Goal: Information Seeking & Learning: Learn about a topic

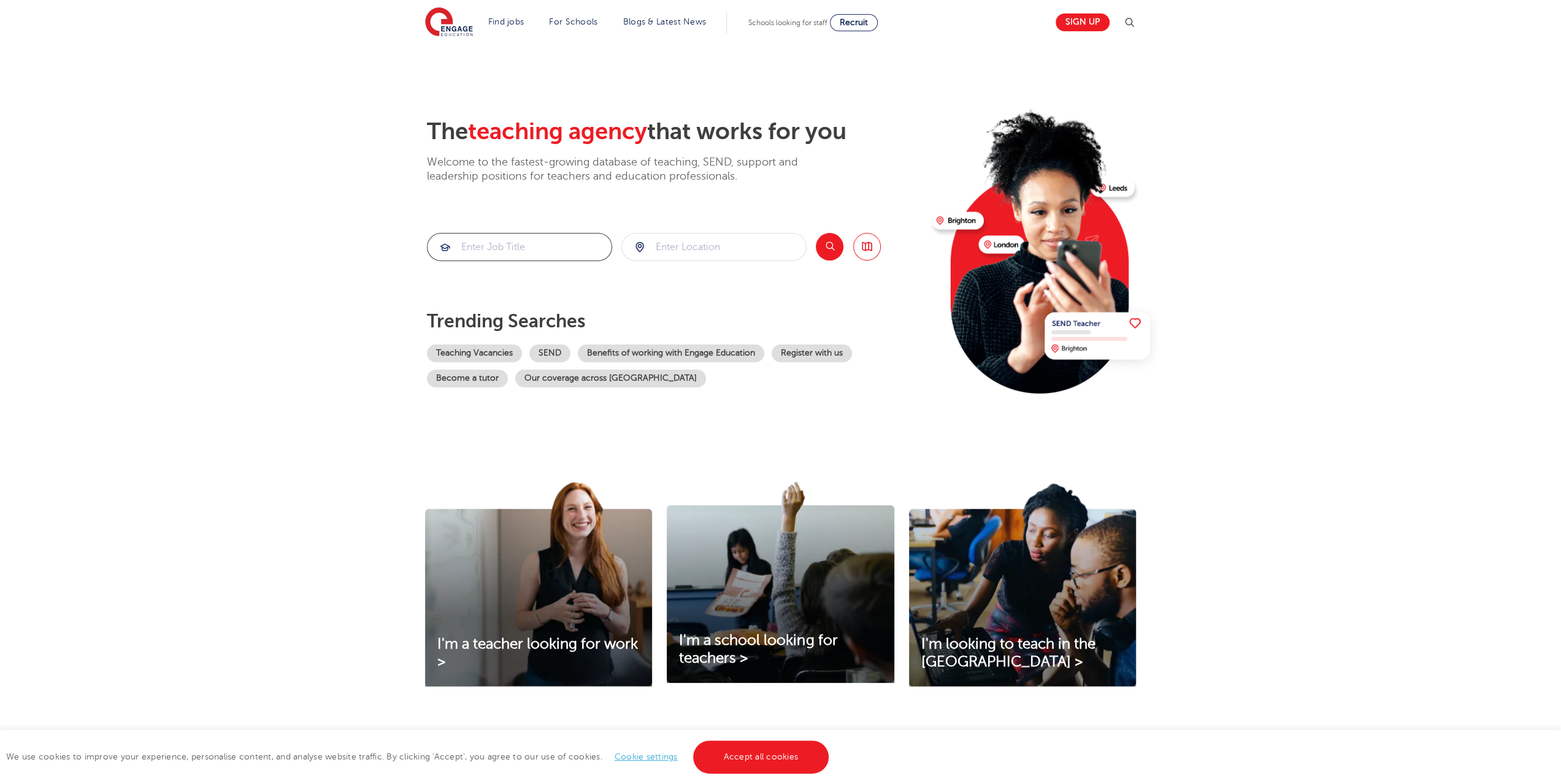
click at [533, 244] on input "search" at bounding box center [519, 247] width 184 height 27
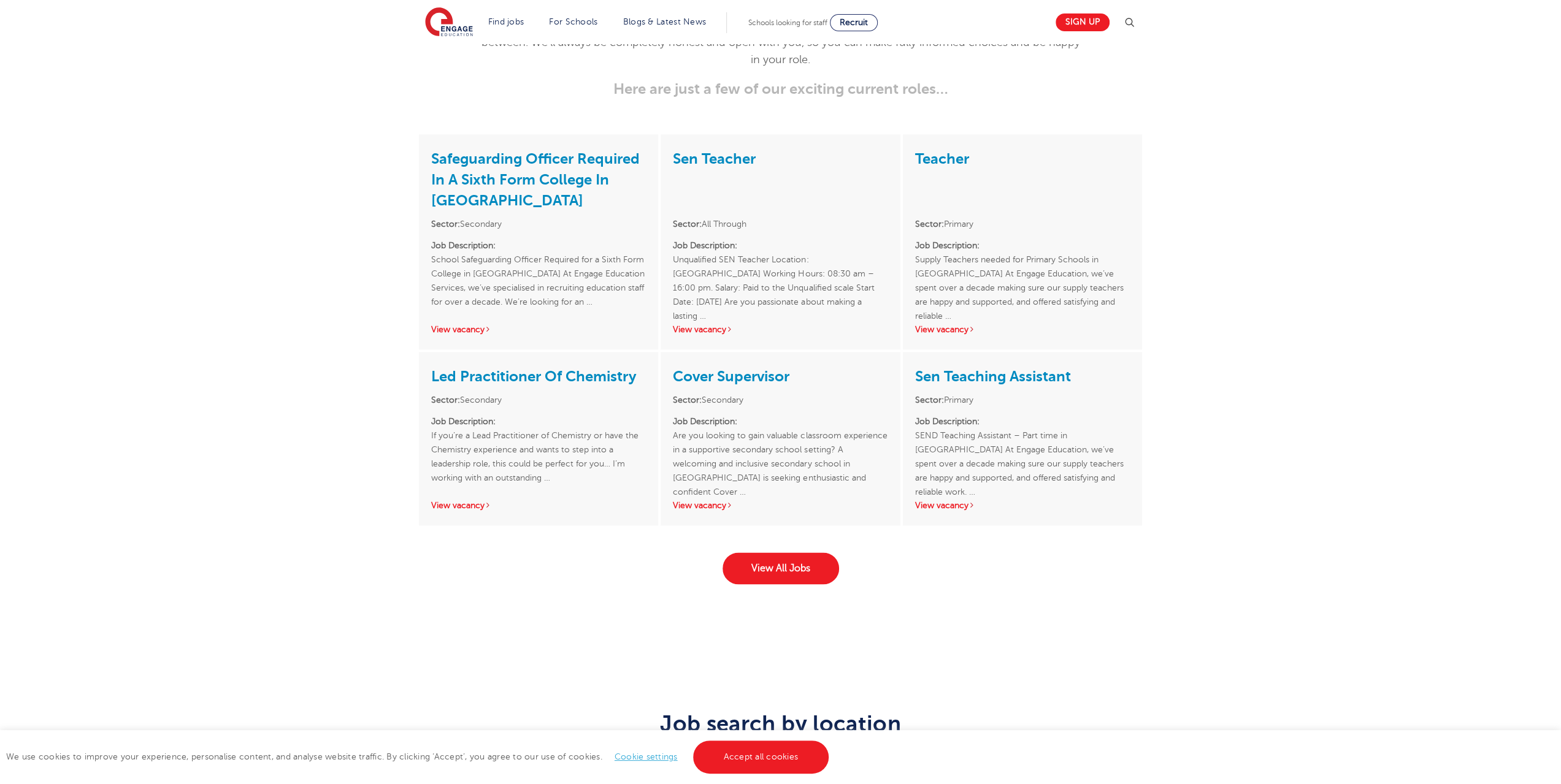
scroll to position [1716, 0]
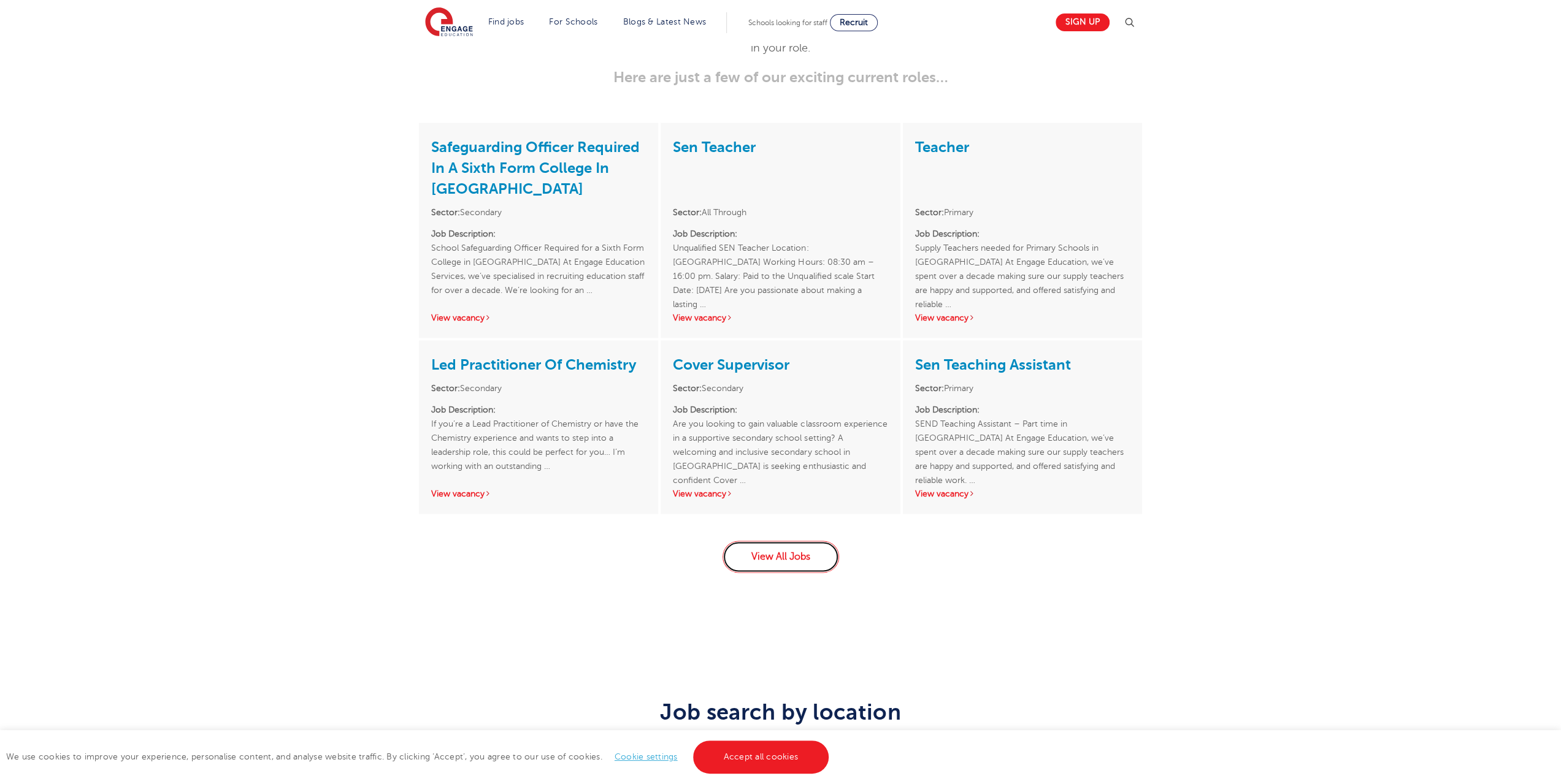
click at [760, 541] on link "View All Jobs" at bounding box center [780, 556] width 116 height 32
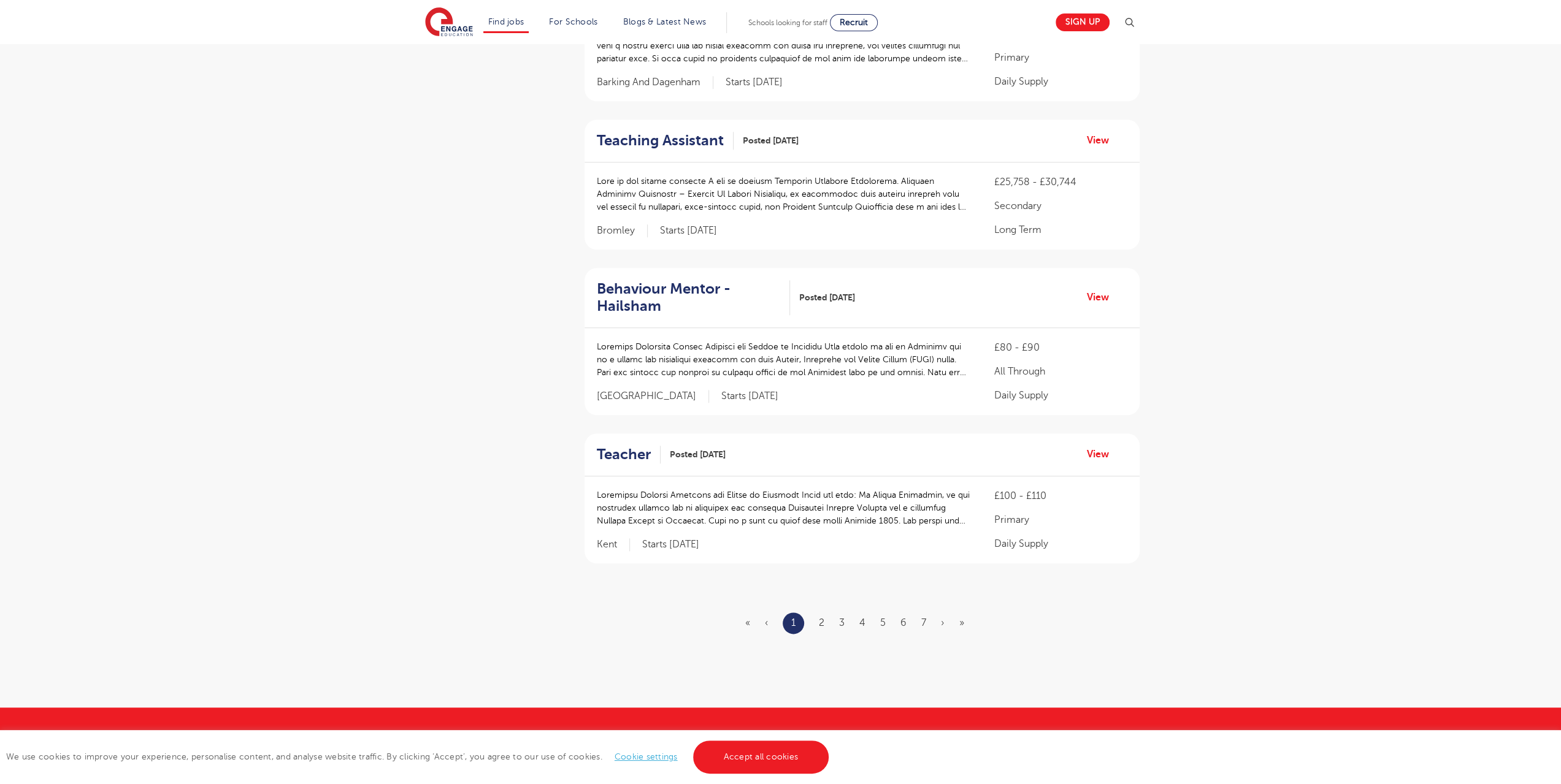
scroll to position [1165, 0]
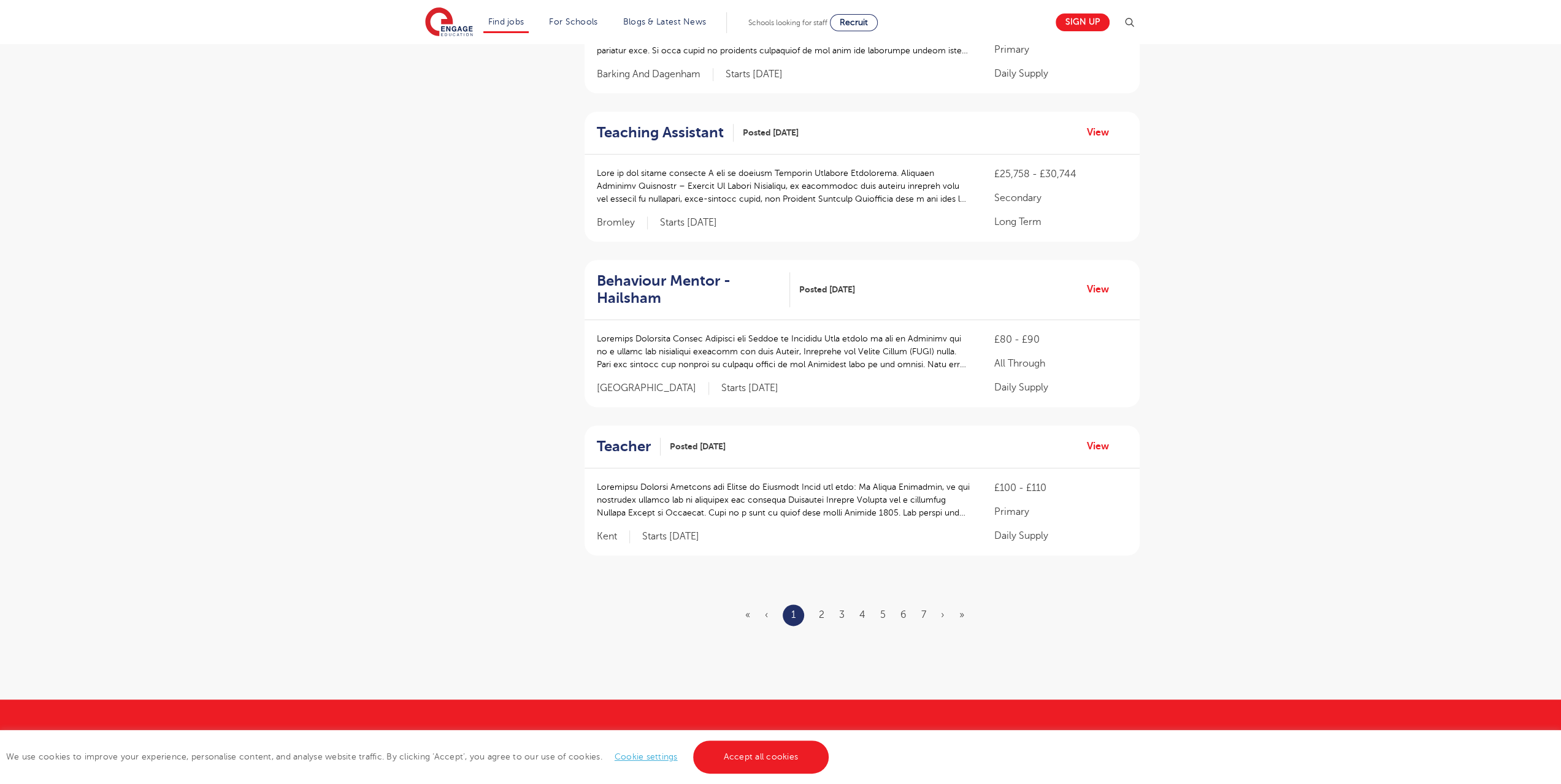
click at [825, 604] on ul "« ‹ 1 2 3 4 5 6 7 › »" at bounding box center [861, 615] width 234 height 22
click at [822, 610] on link "2" at bounding box center [821, 615] width 5 height 11
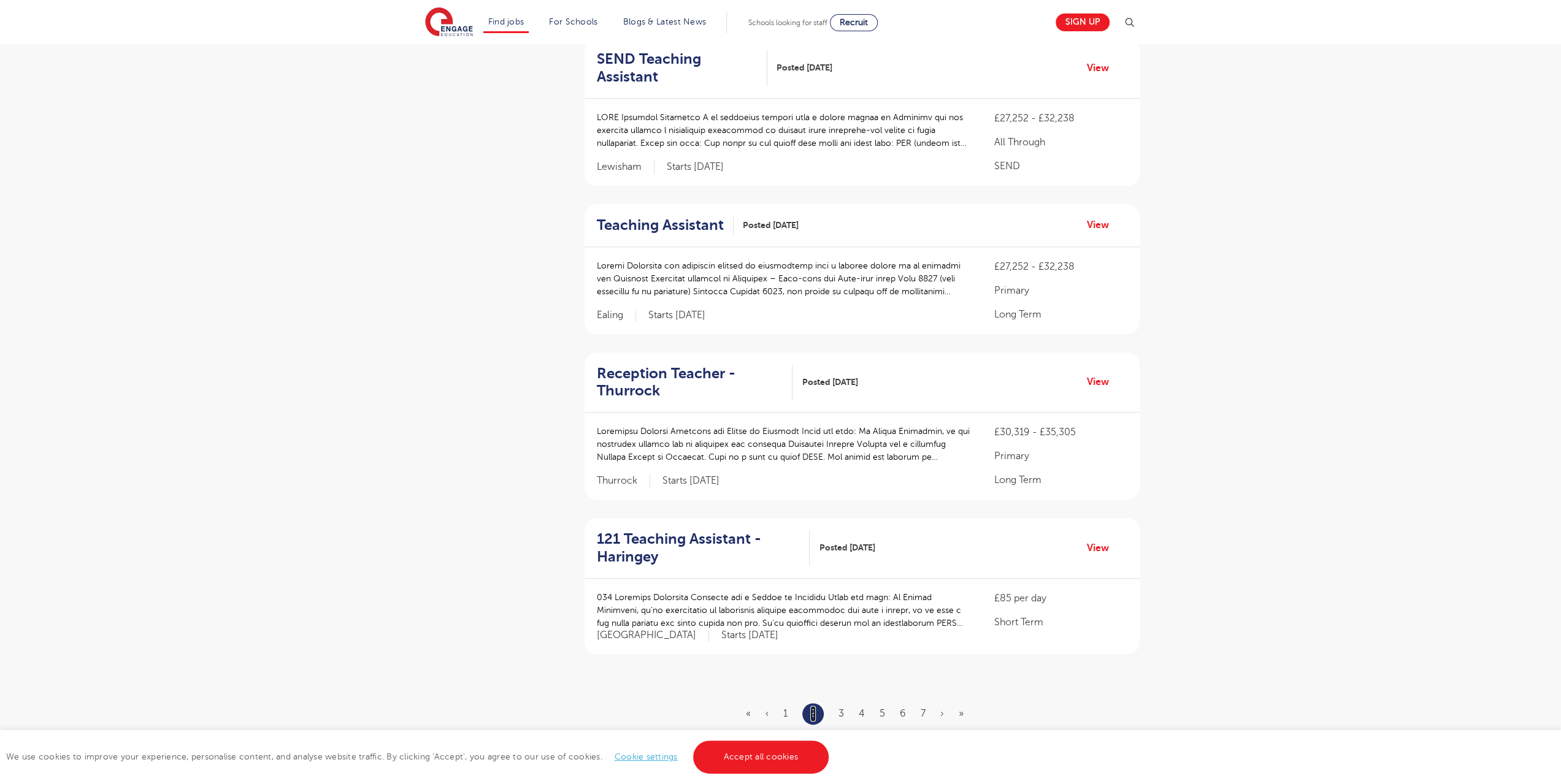
scroll to position [1165, 0]
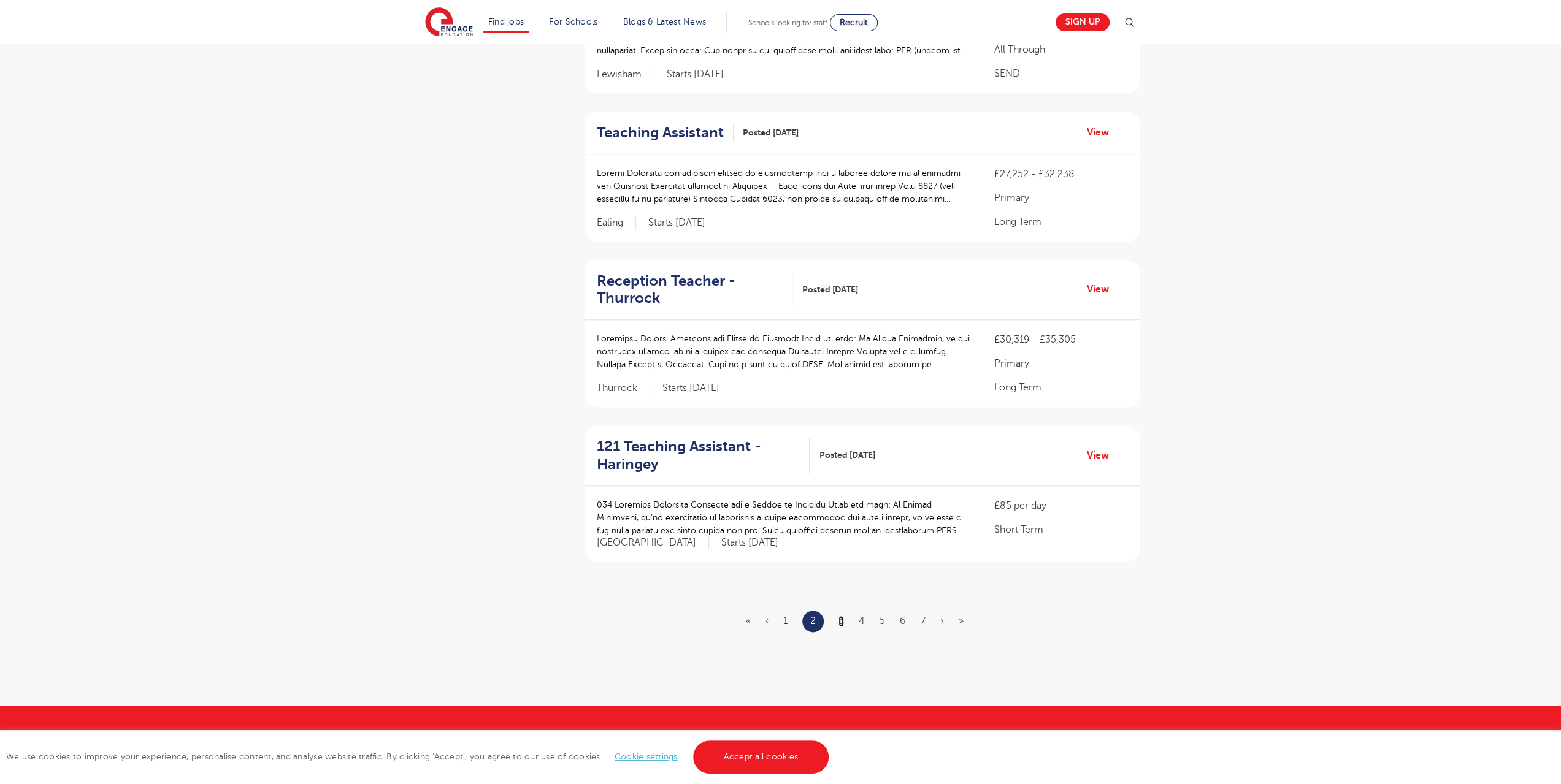
click at [843, 616] on link "3" at bounding box center [840, 621] width 5 height 11
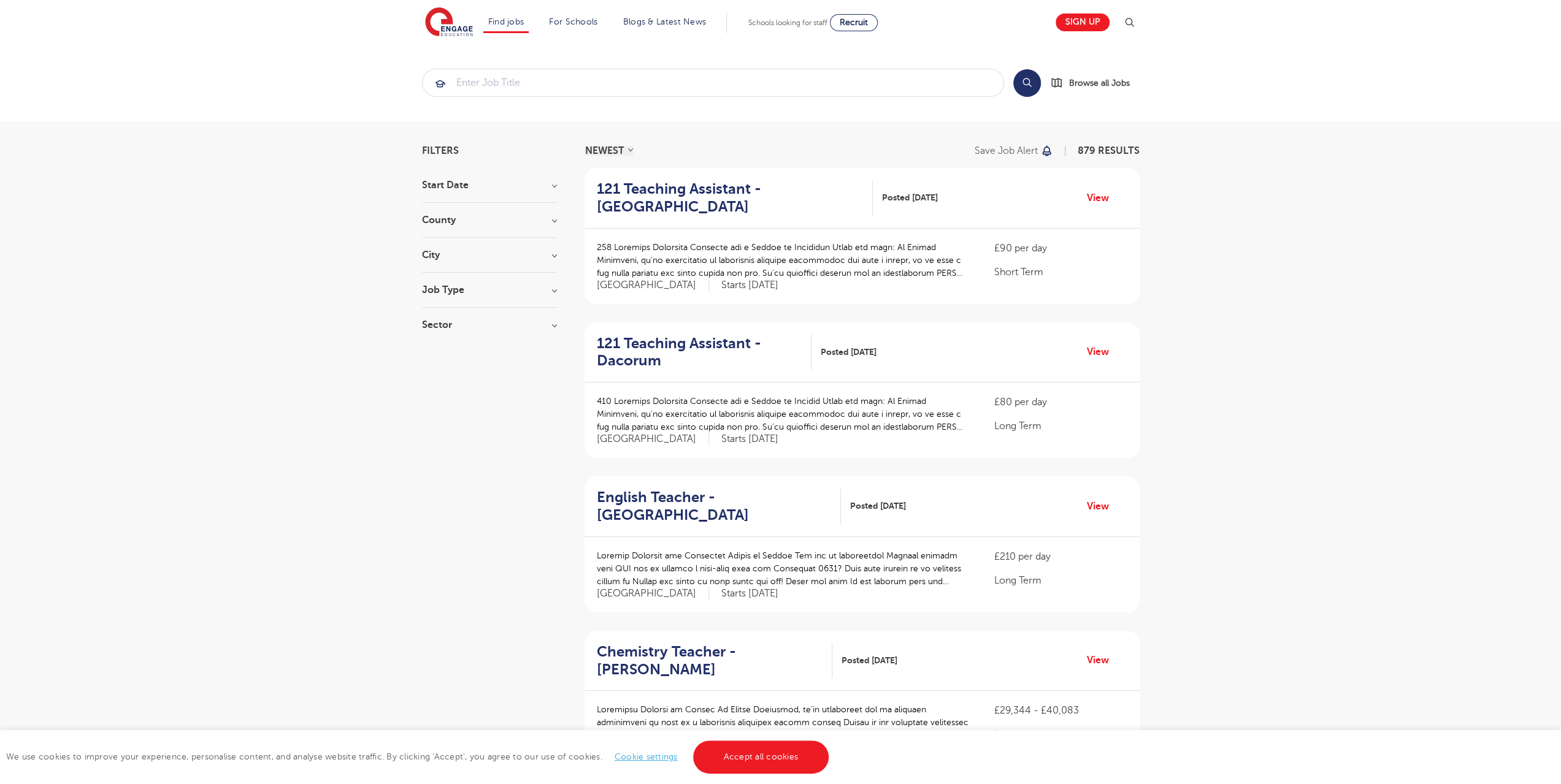
click at [552, 288] on h3 "Job Type" at bounding box center [490, 290] width 135 height 10
drag, startPoint x: 279, startPoint y: 333, endPoint x: 314, endPoint y: 343, distance: 36.4
click at [554, 414] on h3 "Sector" at bounding box center [490, 413] width 135 height 10
click at [437, 531] on button "Show more" at bounding box center [448, 535] width 52 height 11
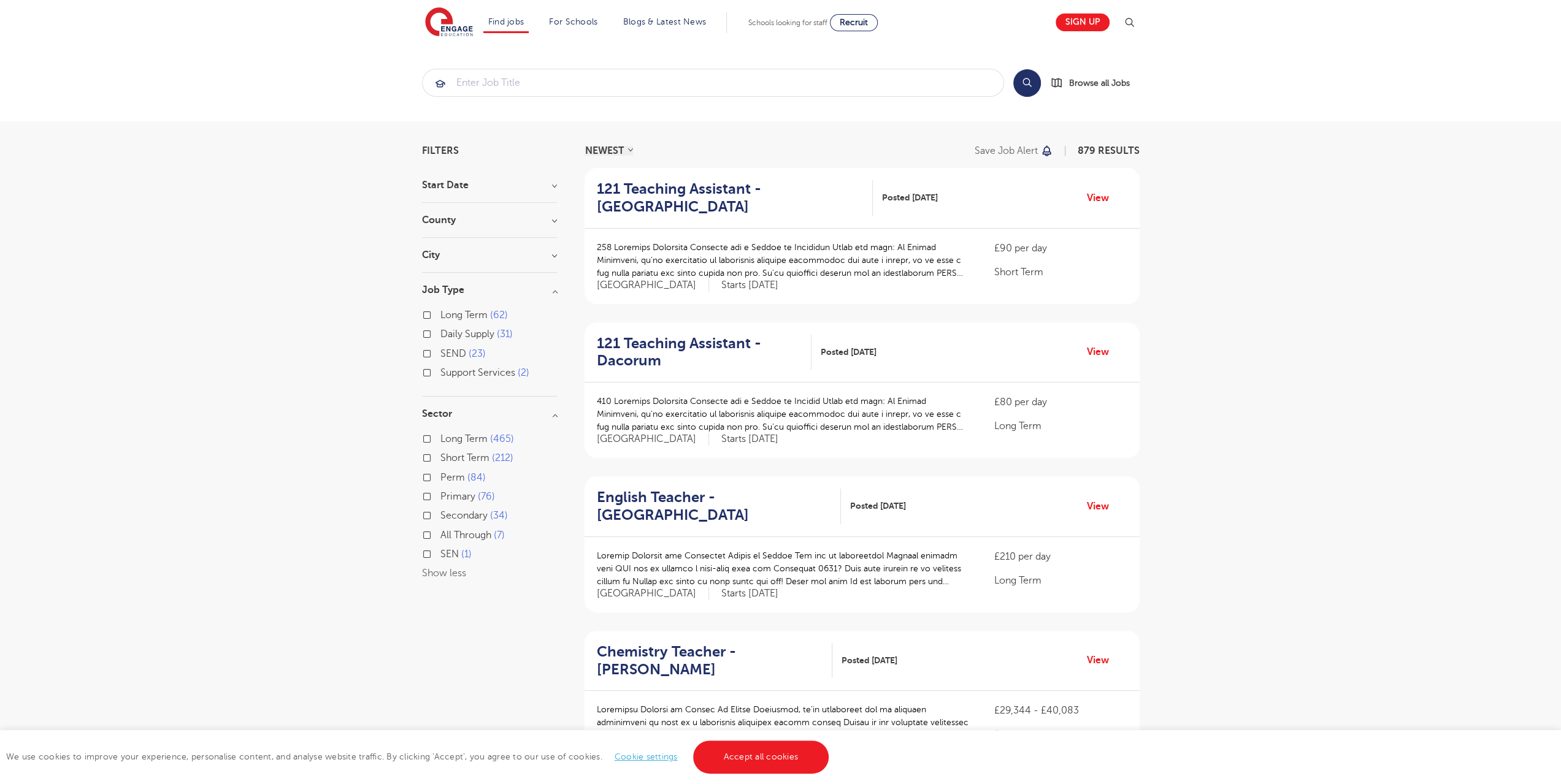
click at [517, 250] on h3 "City" at bounding box center [490, 254] width 135 height 10
click at [516, 223] on h3 "County" at bounding box center [490, 219] width 135 height 10
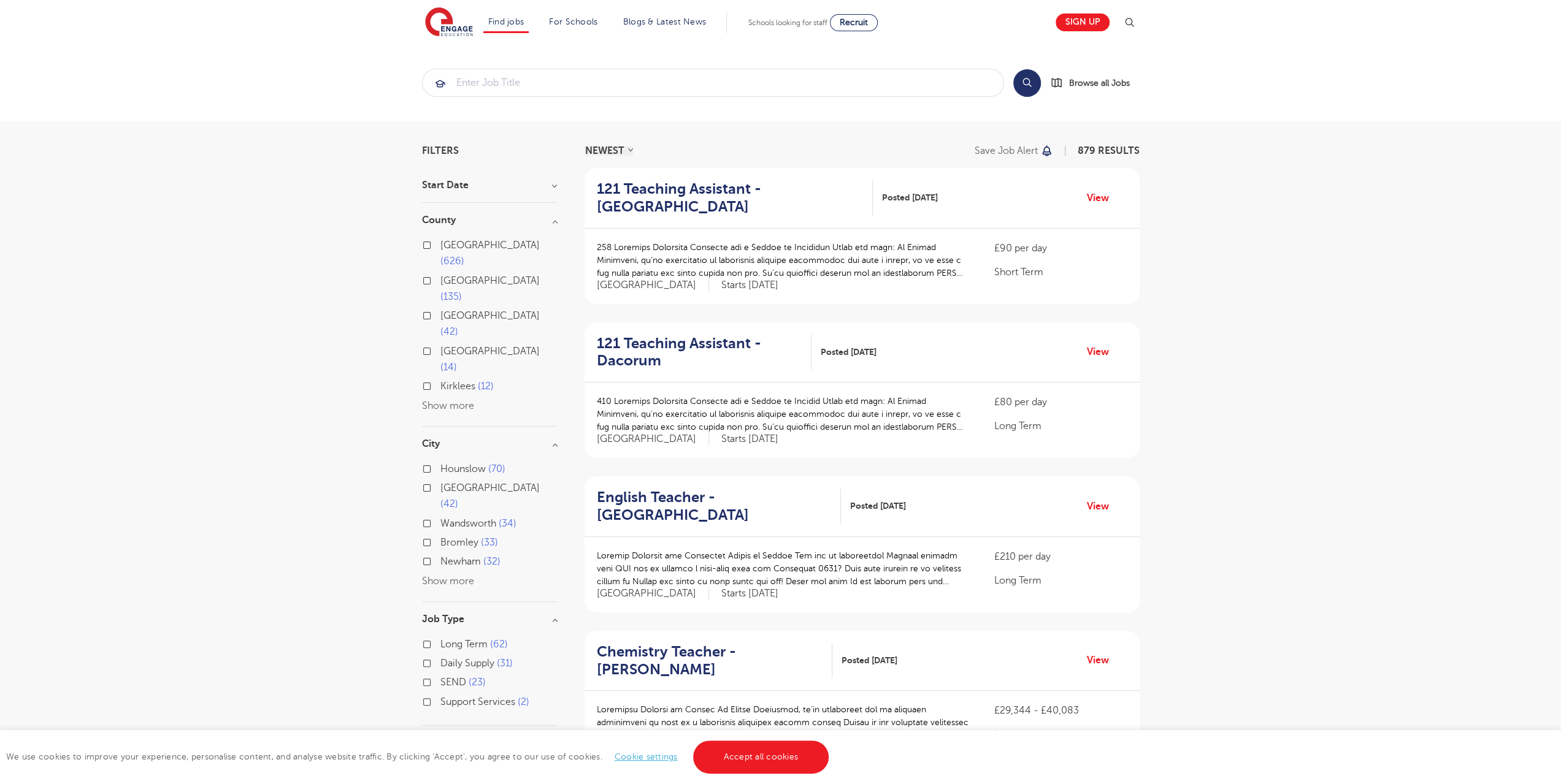
click at [519, 187] on h3 "Start Date" at bounding box center [490, 185] width 135 height 10
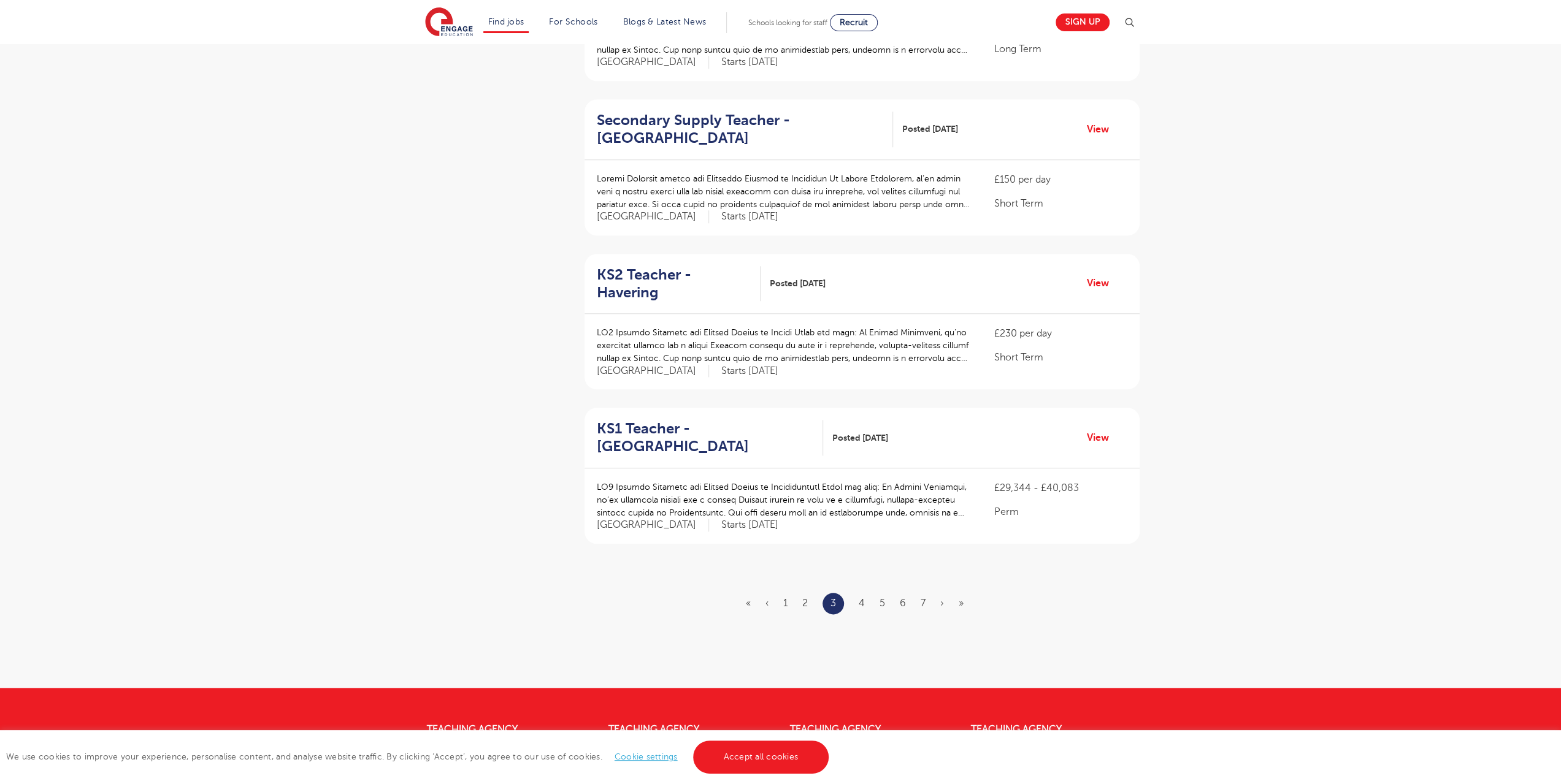
scroll to position [1165, 0]
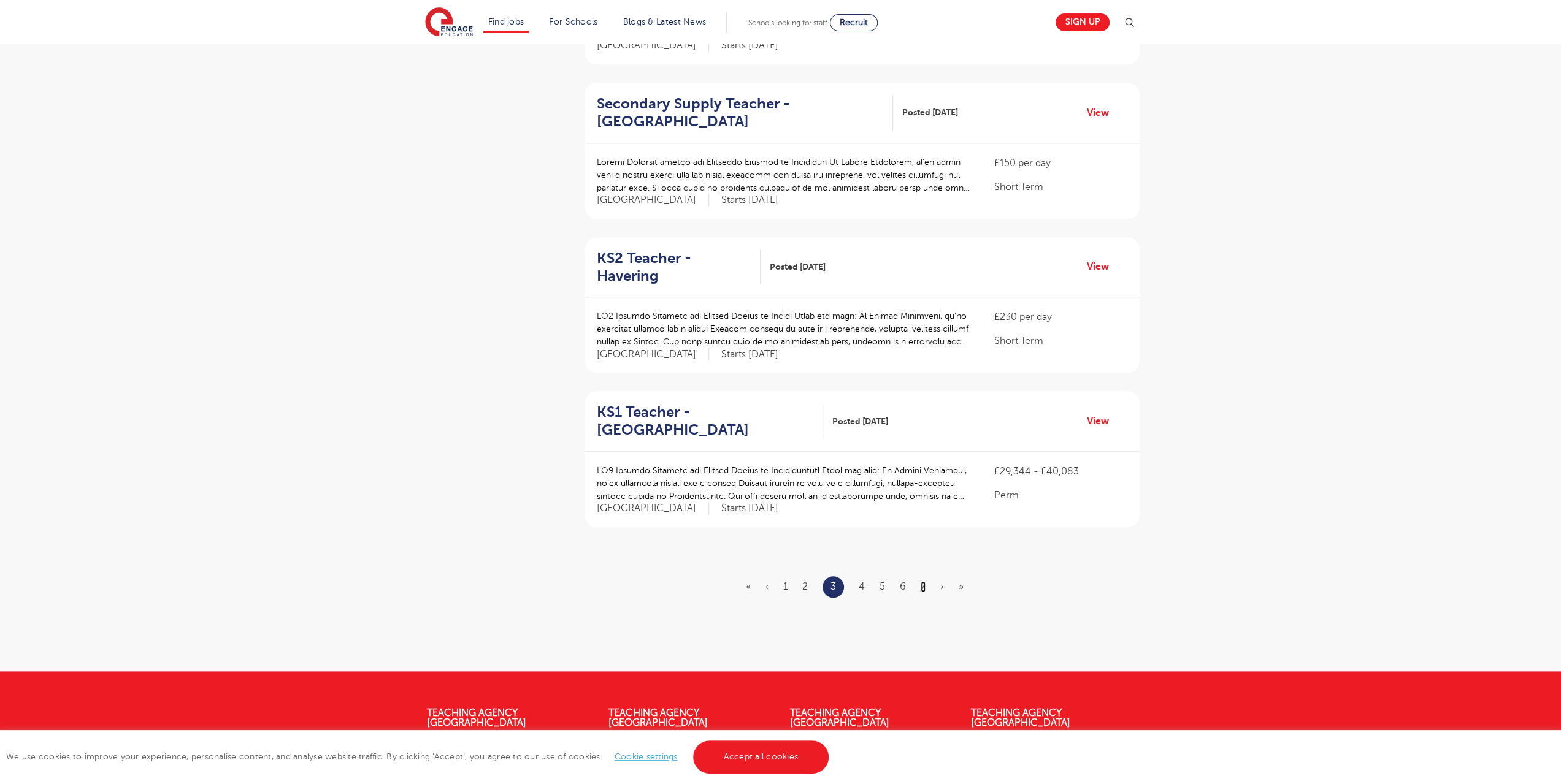
click at [922, 581] on link "7" at bounding box center [922, 586] width 5 height 11
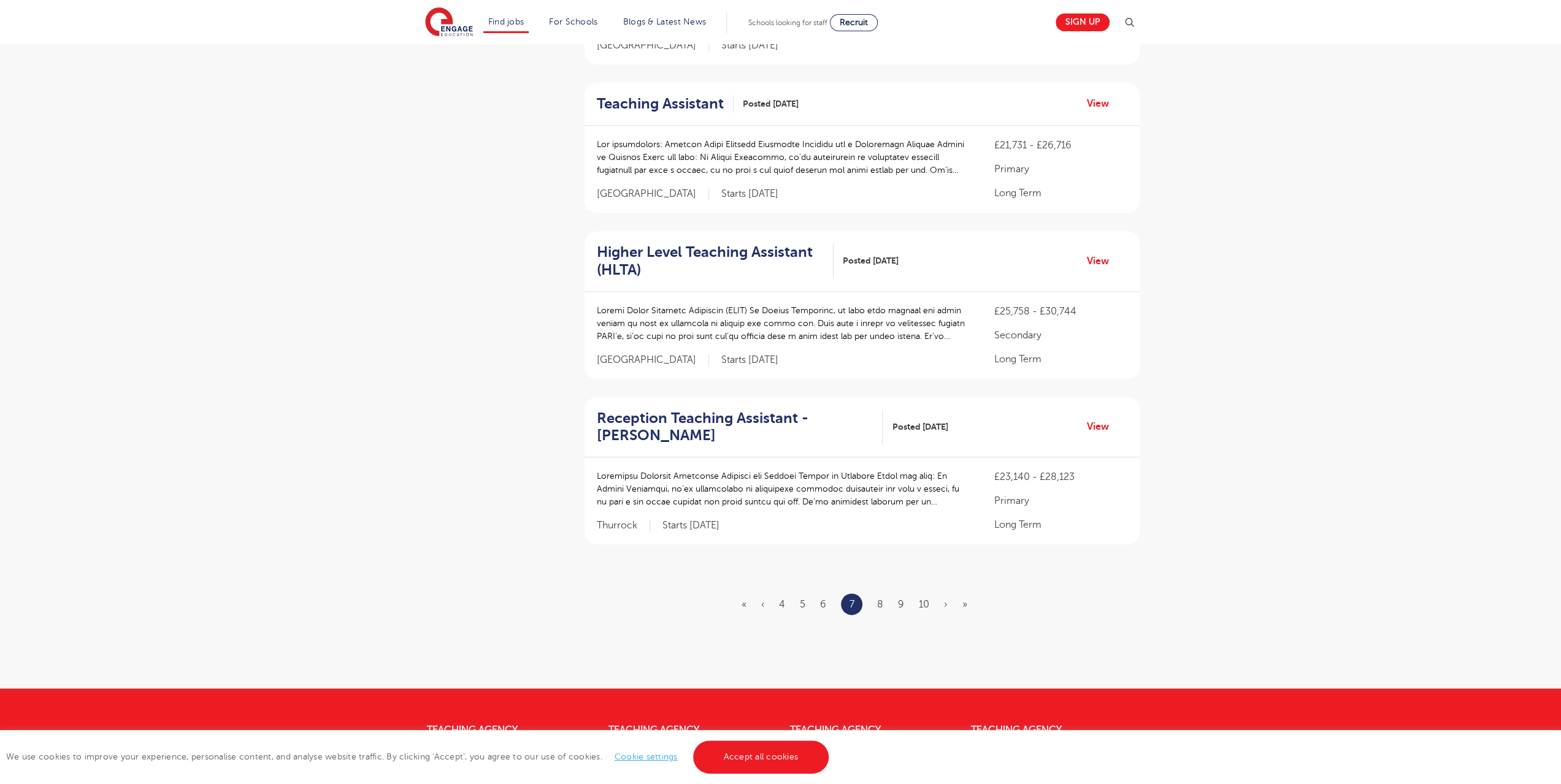
scroll to position [0, 0]
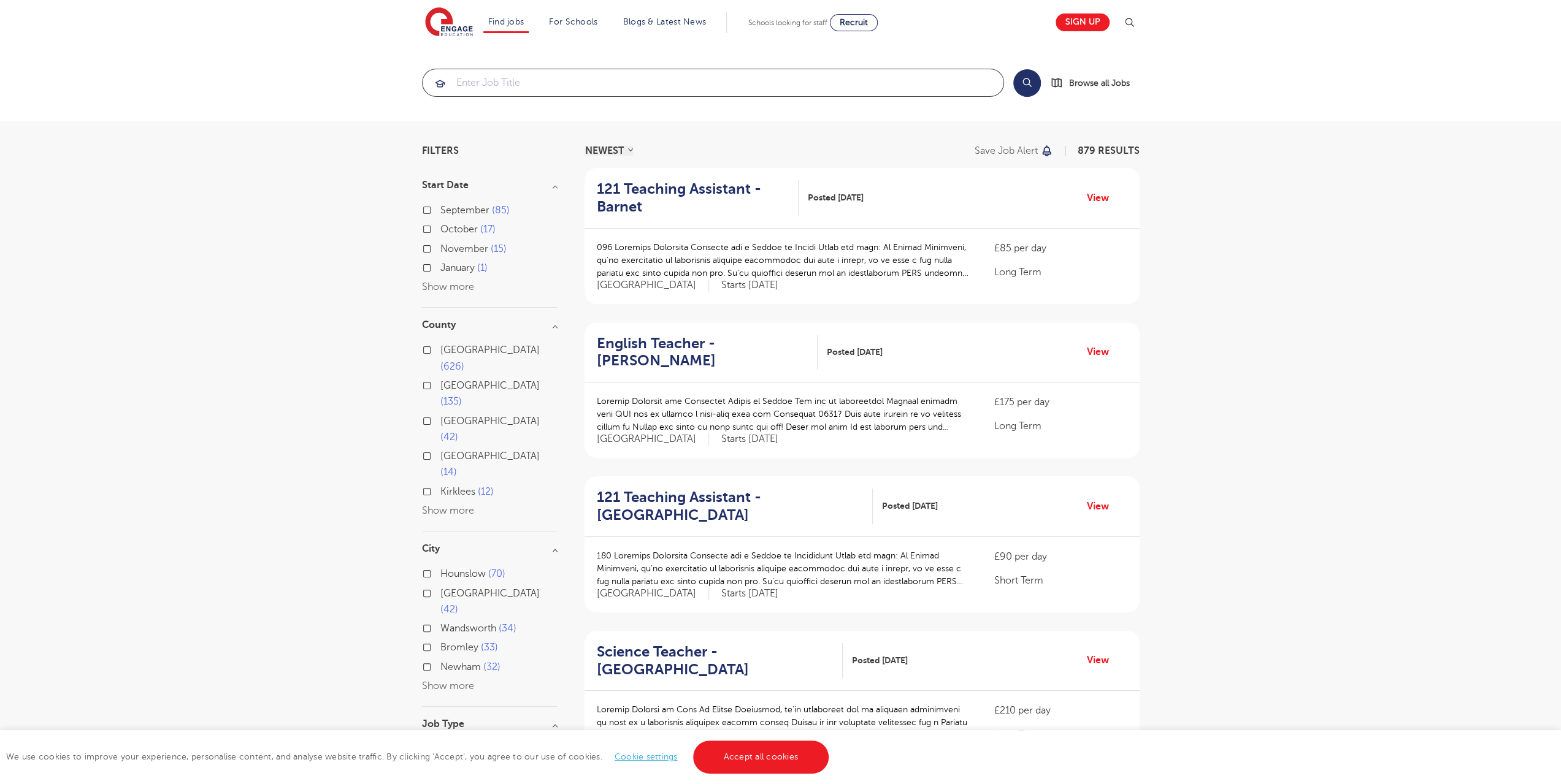
click at [616, 83] on input "search" at bounding box center [713, 82] width 581 height 27
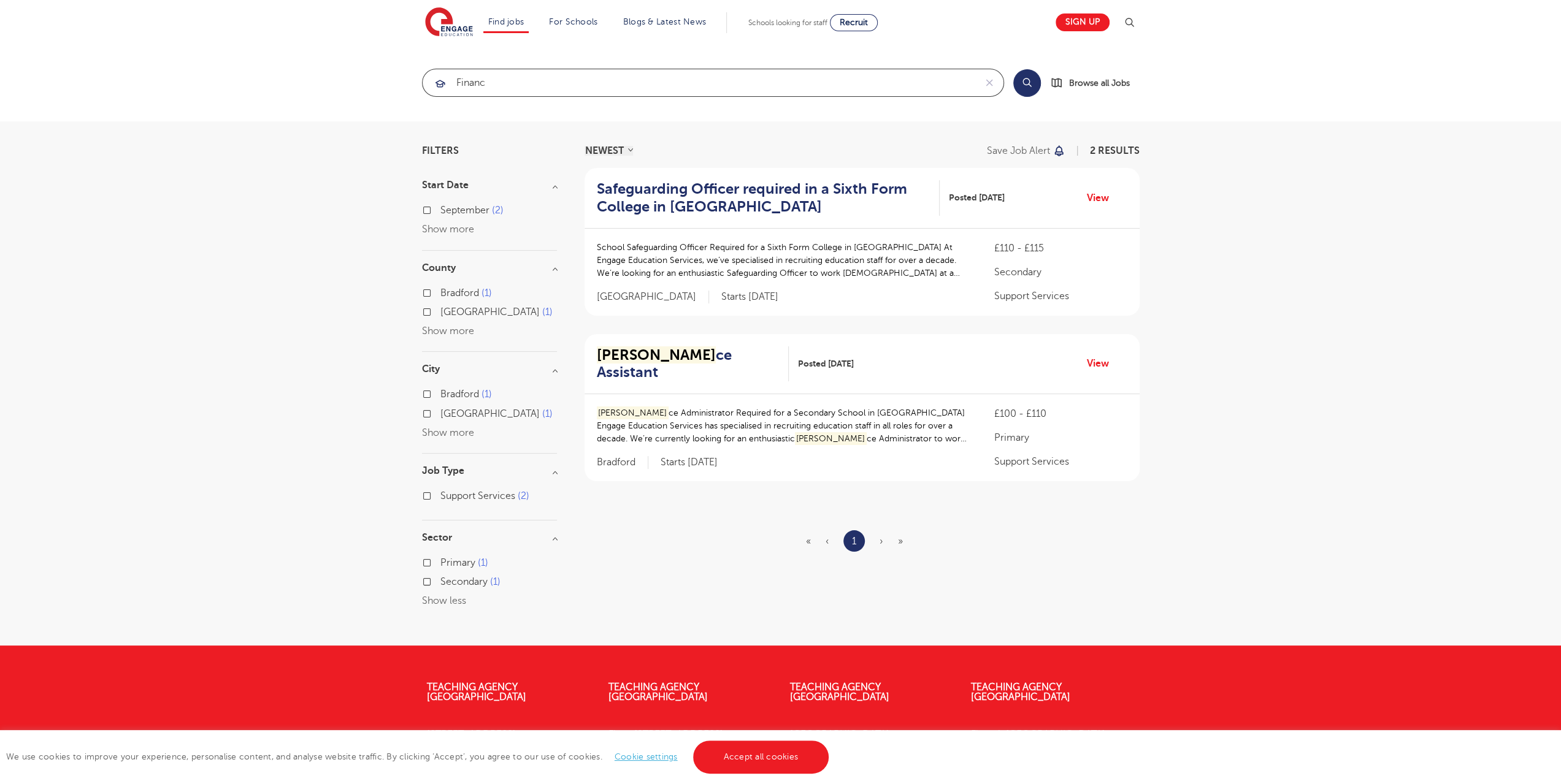
type input "finance"
